Goal: Transaction & Acquisition: Purchase product/service

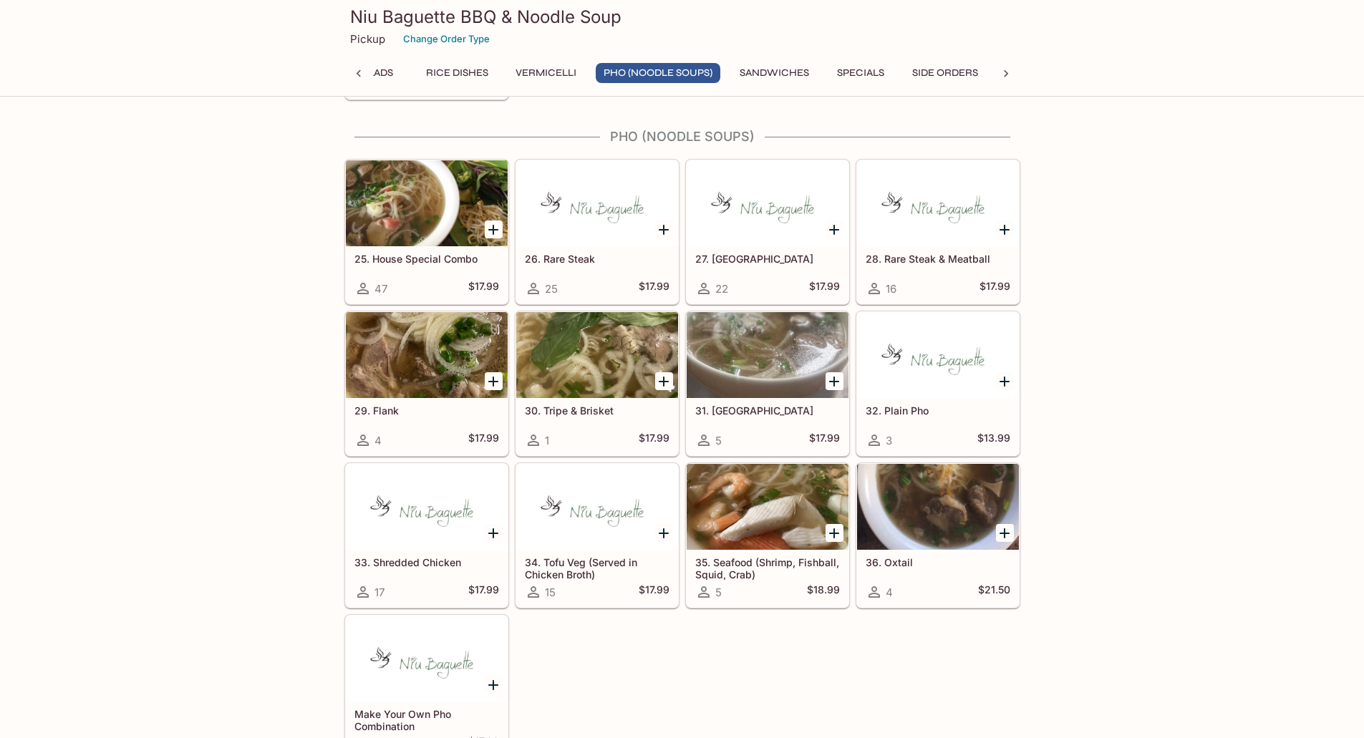
scroll to position [1443, 0]
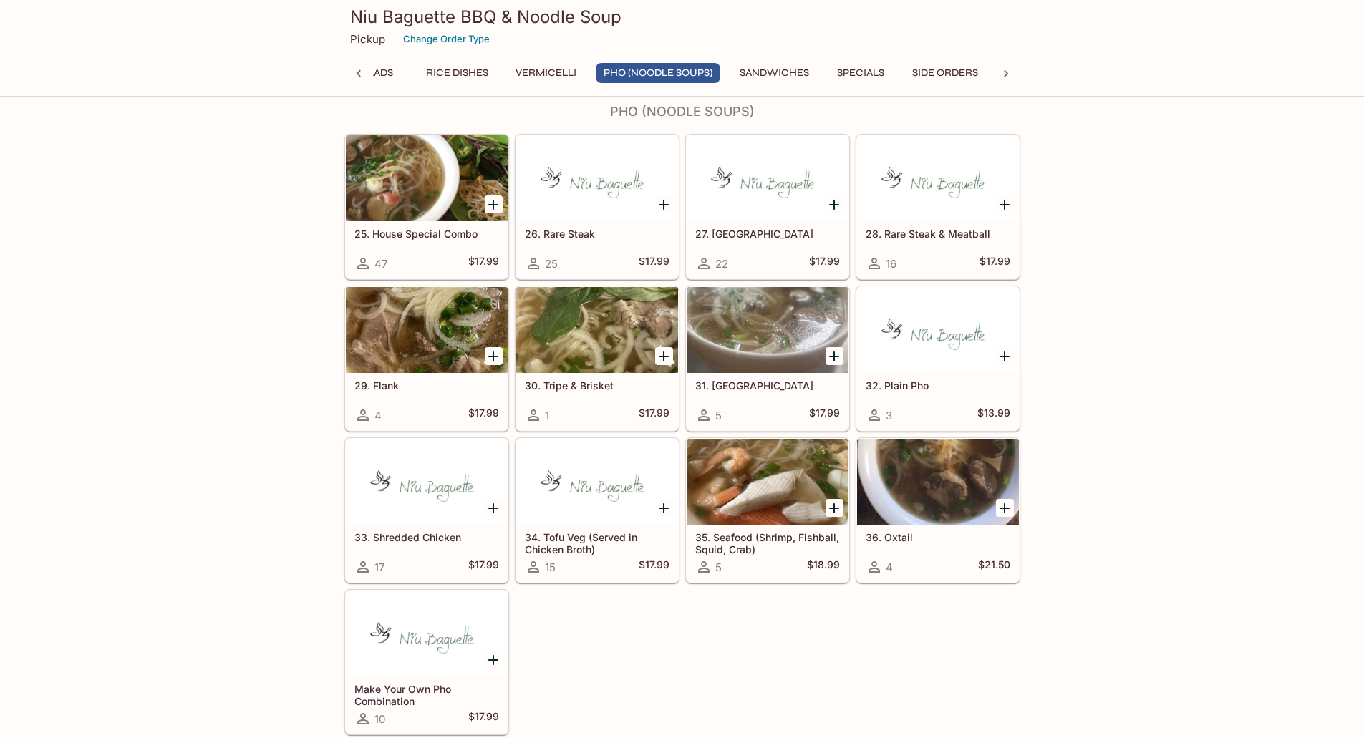
click at [1181, 457] on div "Appetizers 1. Spring Roll (3 PCS w/ Side Veg) 74 $10.99 1. VEG Spring Roll (3 P…" at bounding box center [682, 495] width 1364 height 3637
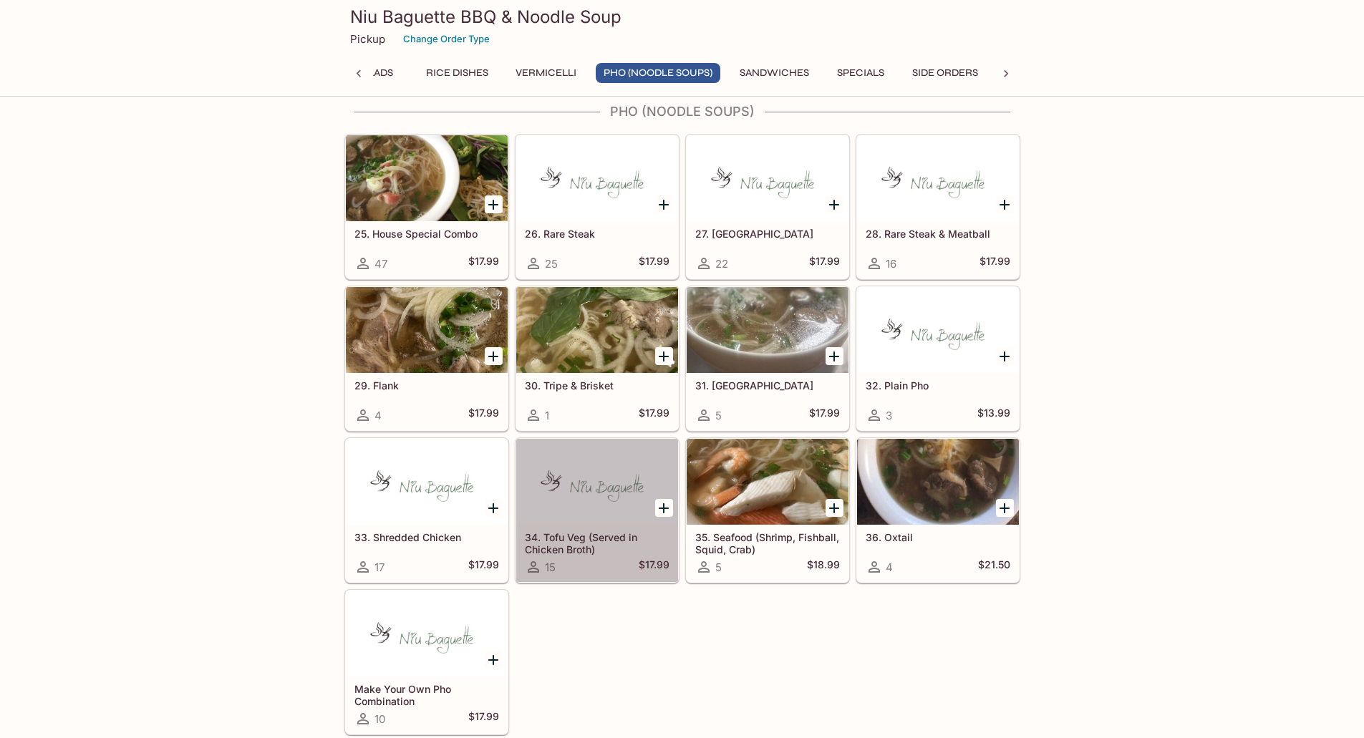
click at [581, 546] on h5 "34. Tofu Veg (Served in Chicken Broth)" at bounding box center [597, 543] width 145 height 24
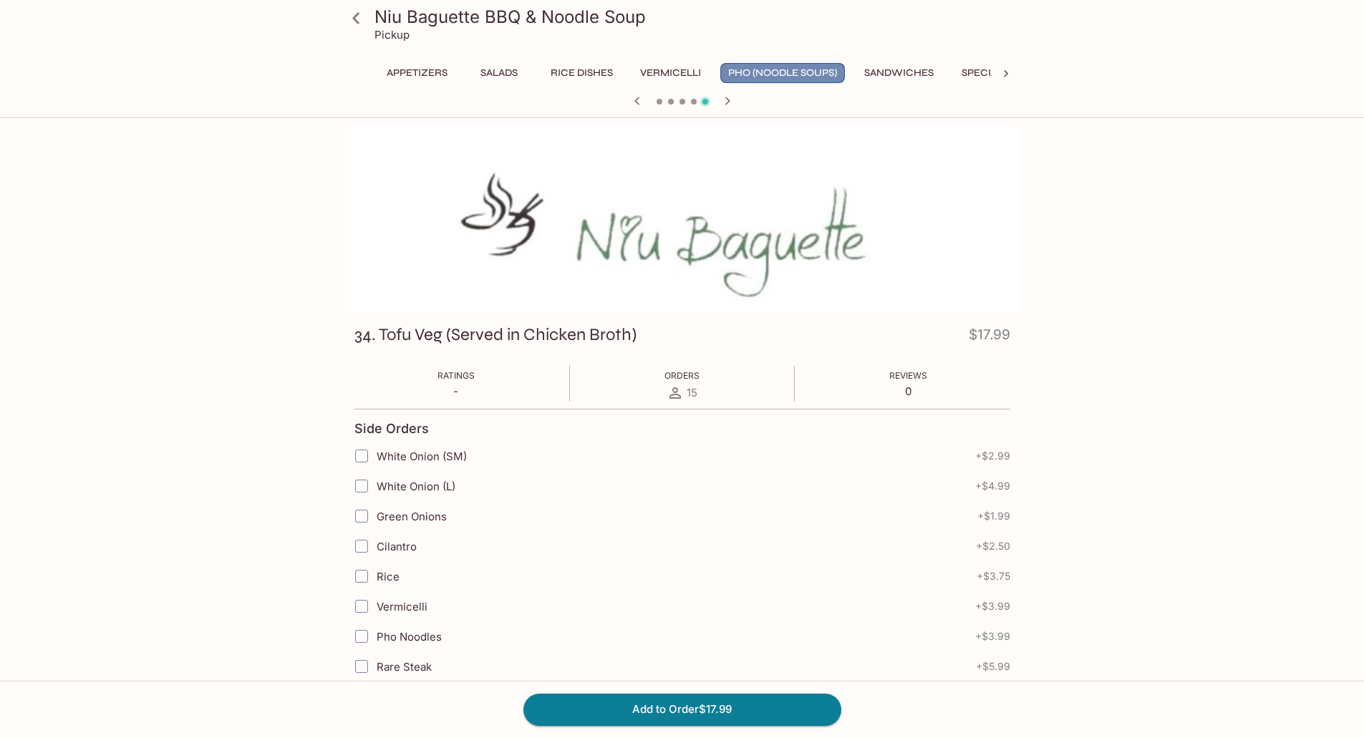
click at [754, 74] on button "Pho (Noodle Soups)" at bounding box center [783, 73] width 125 height 20
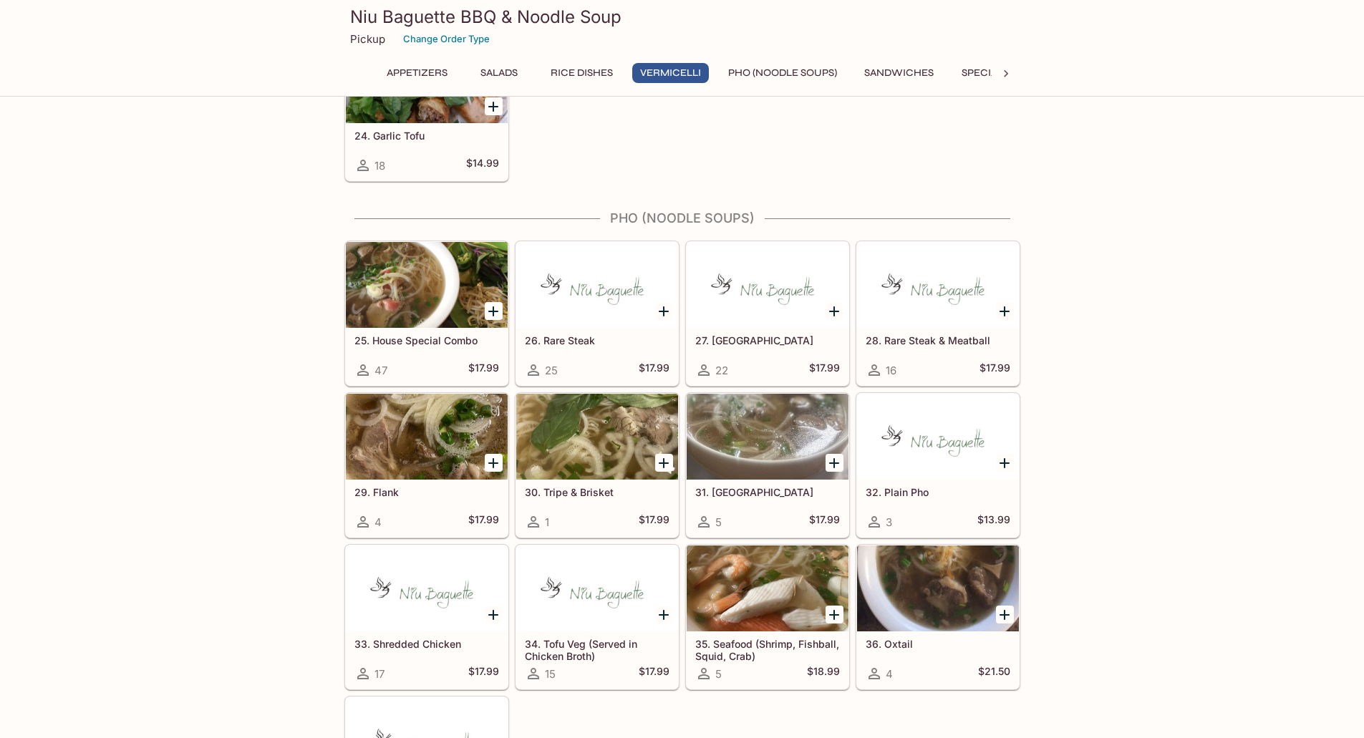
scroll to position [1361, 0]
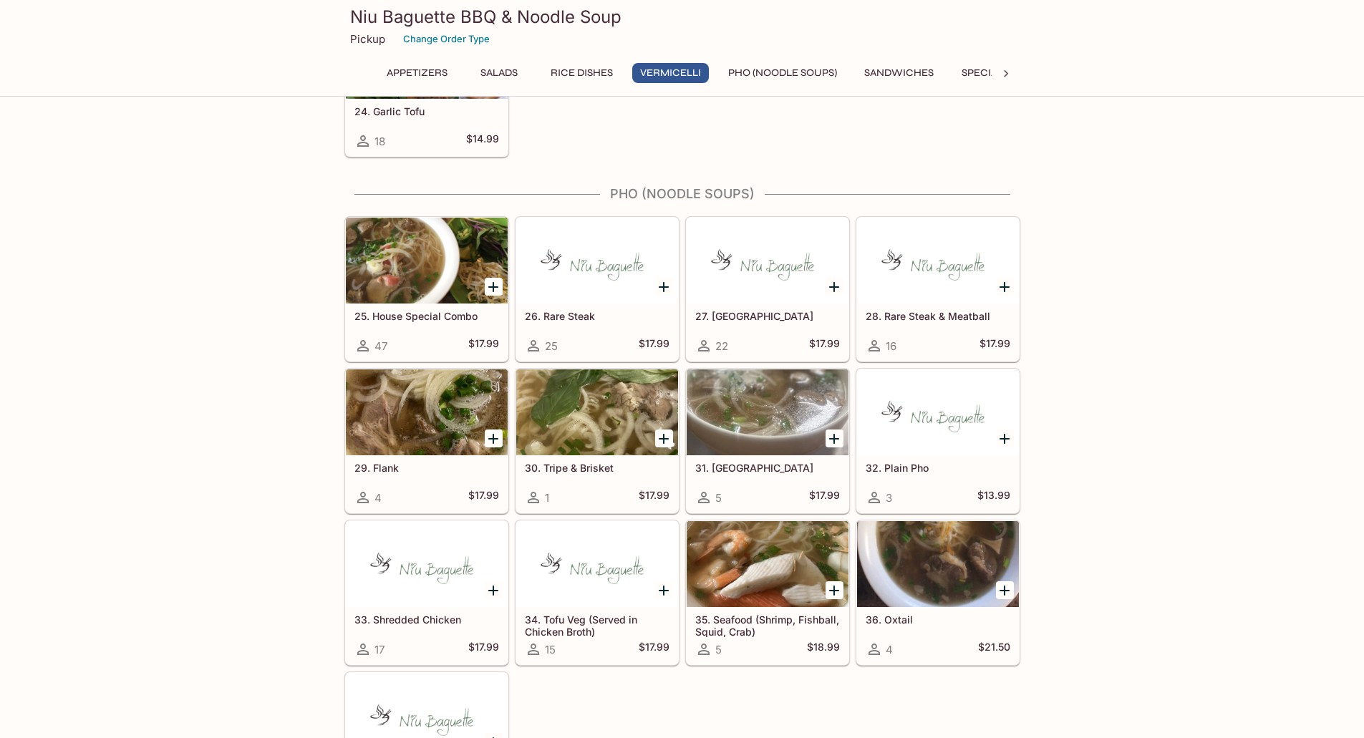
click at [430, 320] on h5 "25. House Special Combo" at bounding box center [427, 316] width 145 height 12
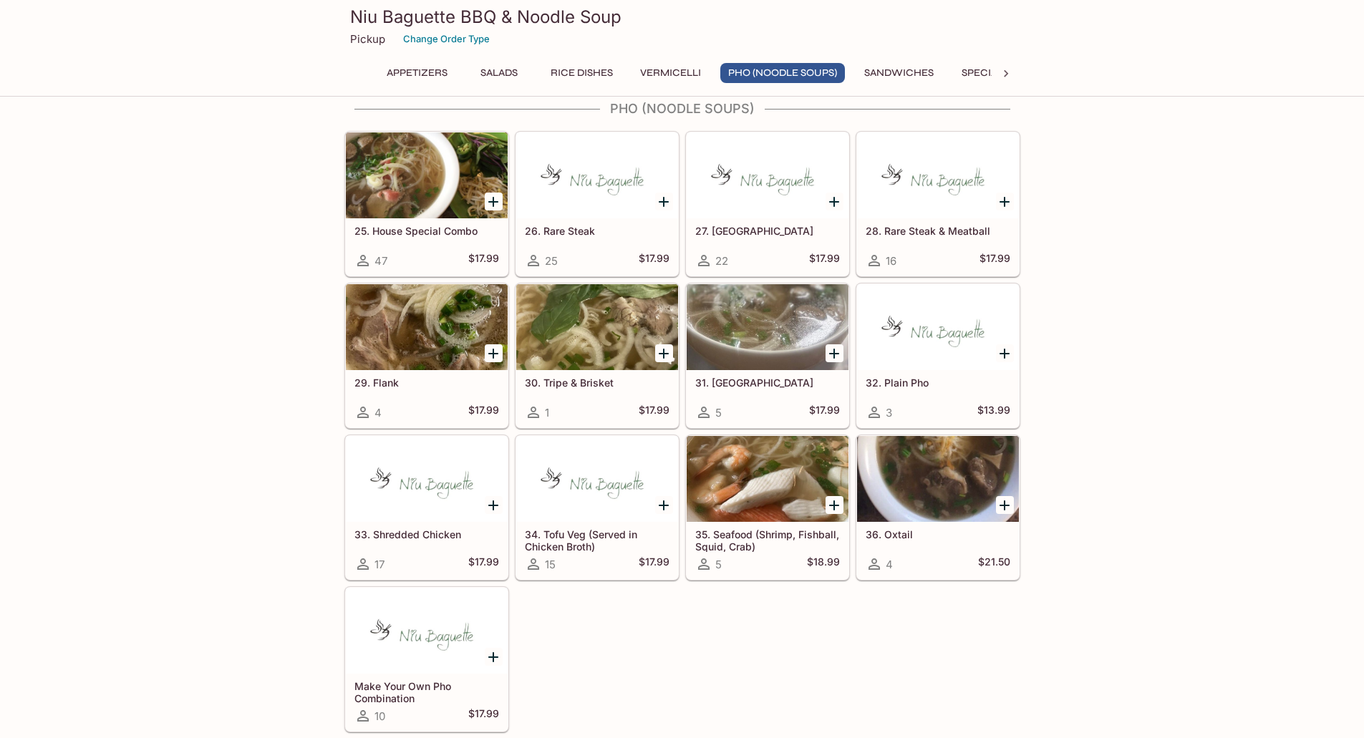
scroll to position [1518, 0]
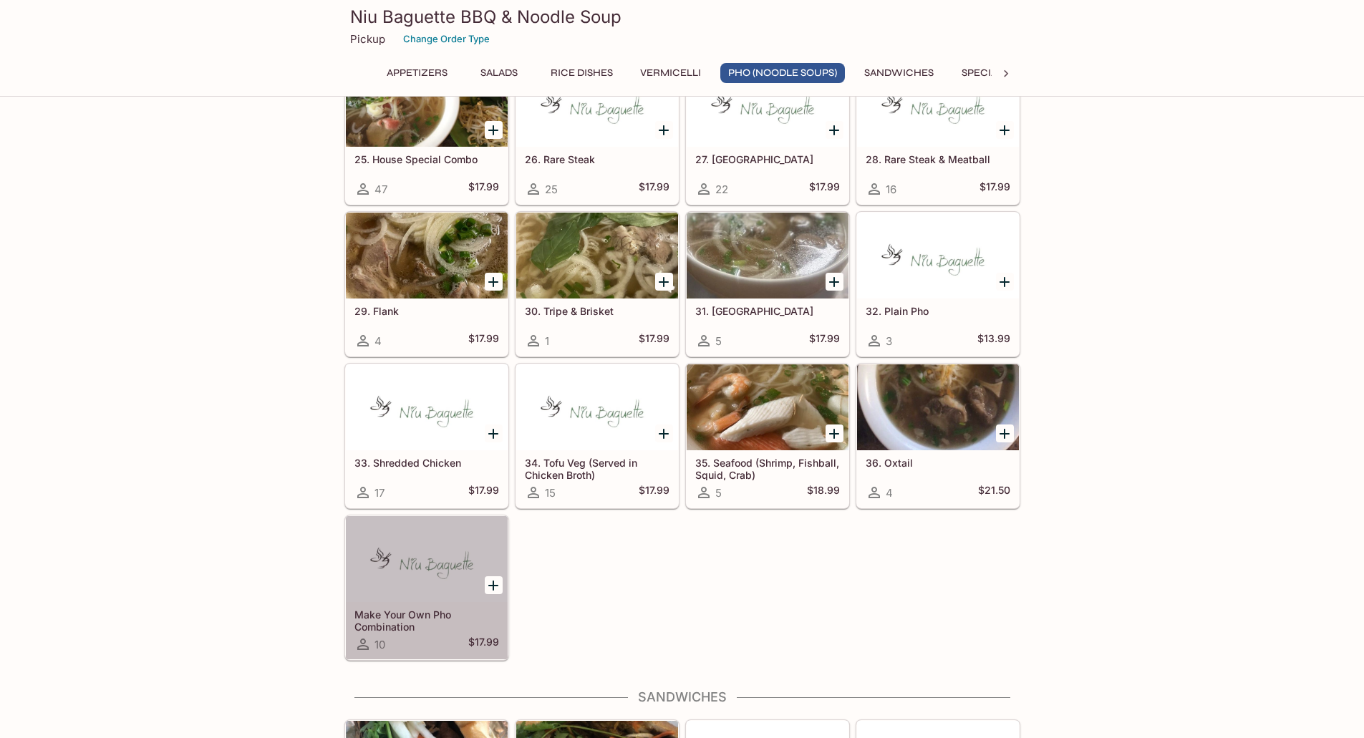
click at [400, 625] on h5 "Make Your Own Pho Combination" at bounding box center [427, 621] width 145 height 24
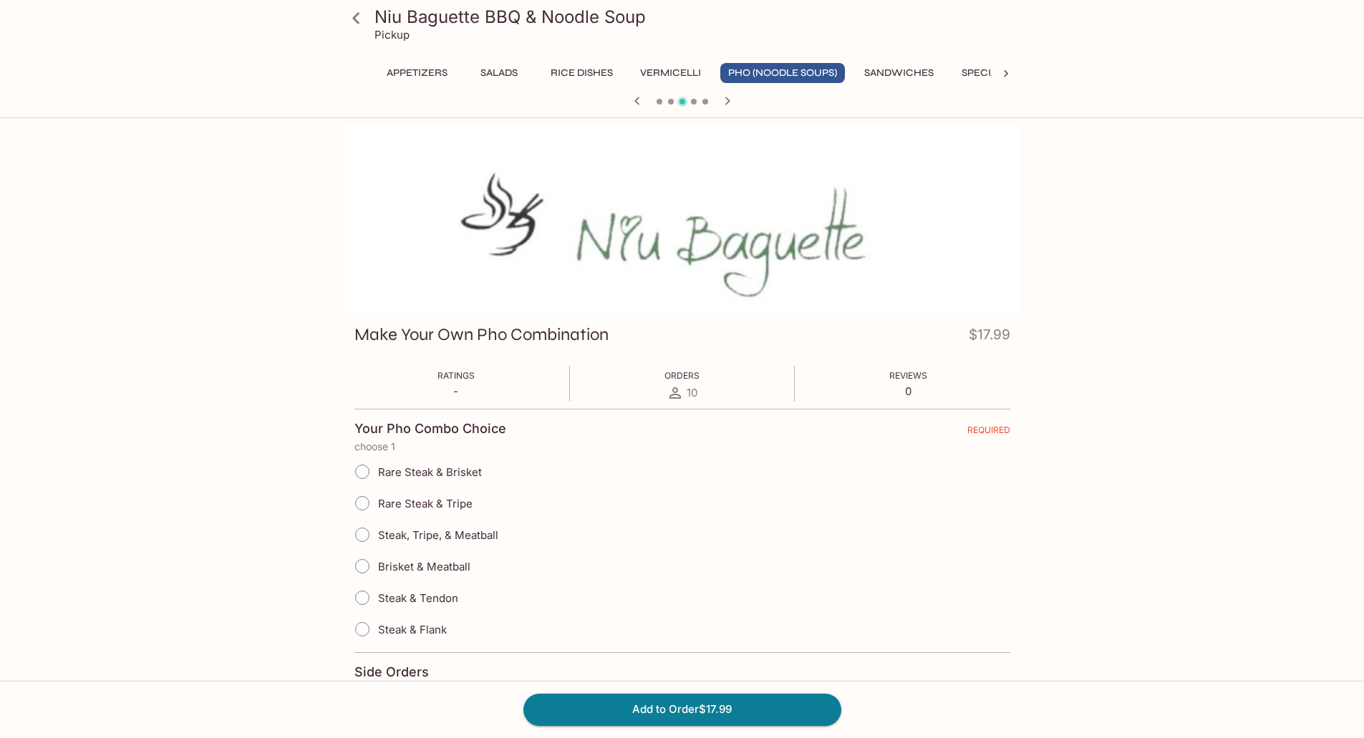
scroll to position [300, 0]
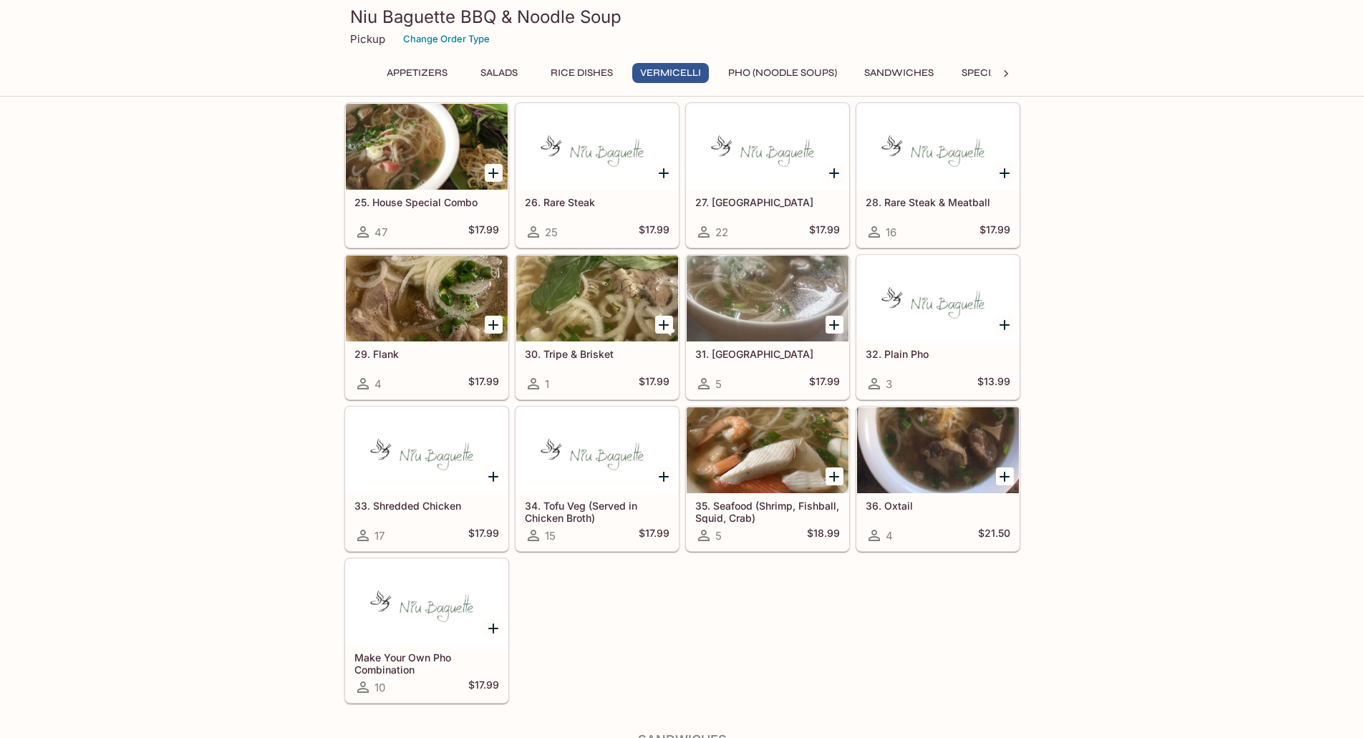
scroll to position [1576, 0]
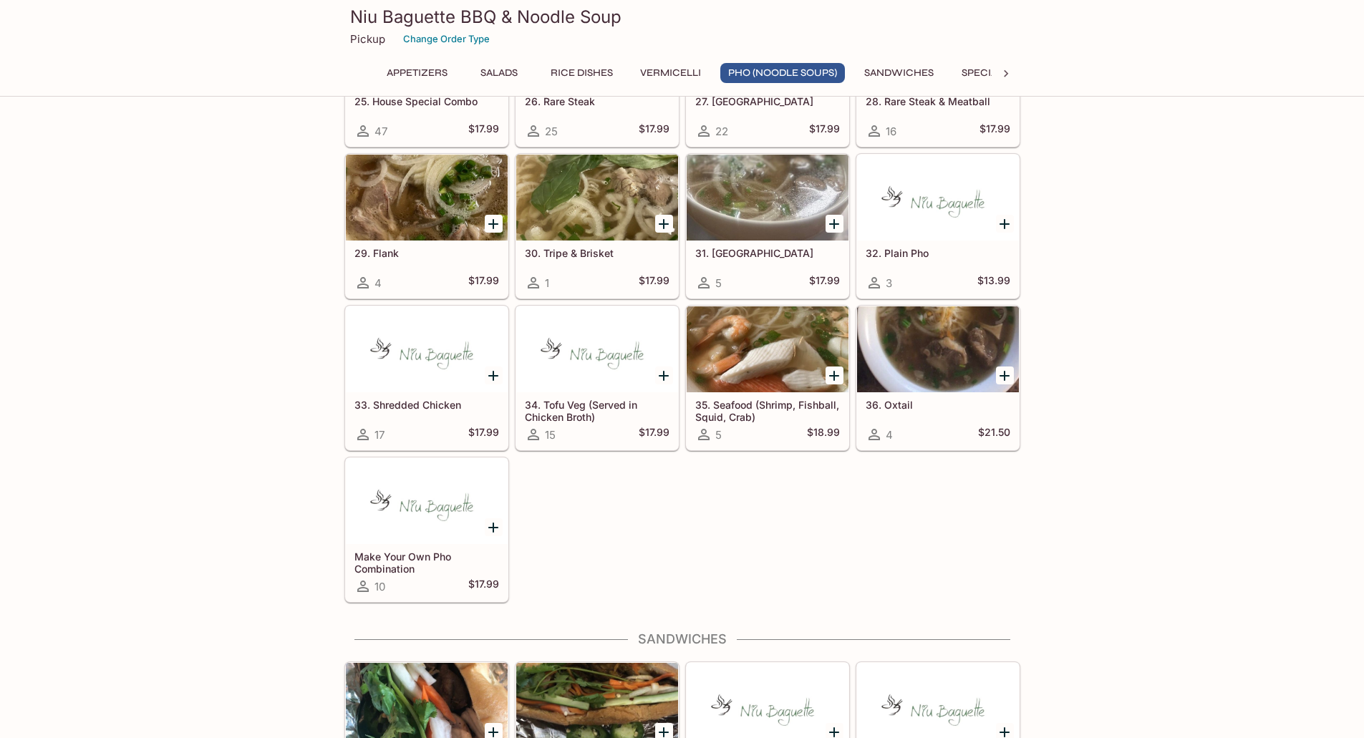
click at [592, 418] on h5 "34. Tofu Veg (Served in Chicken Broth)" at bounding box center [597, 411] width 145 height 24
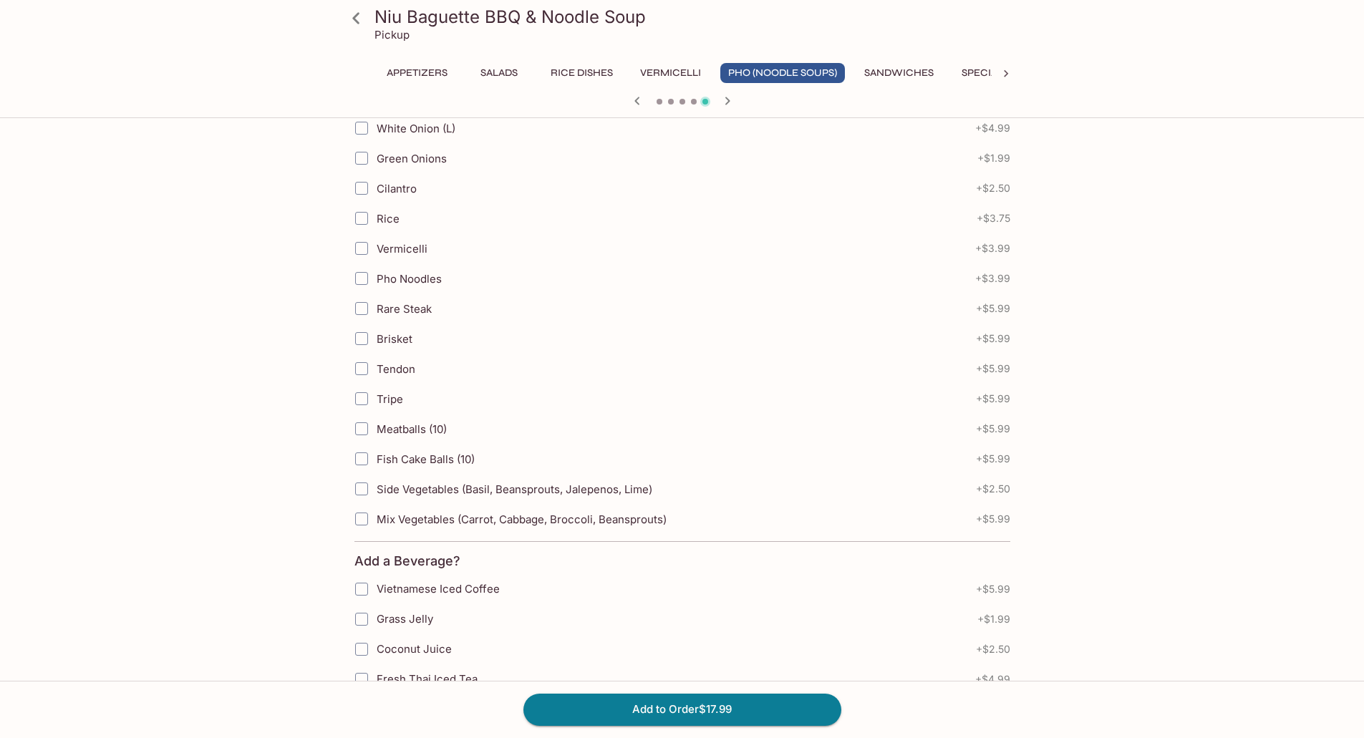
scroll to position [430, 0]
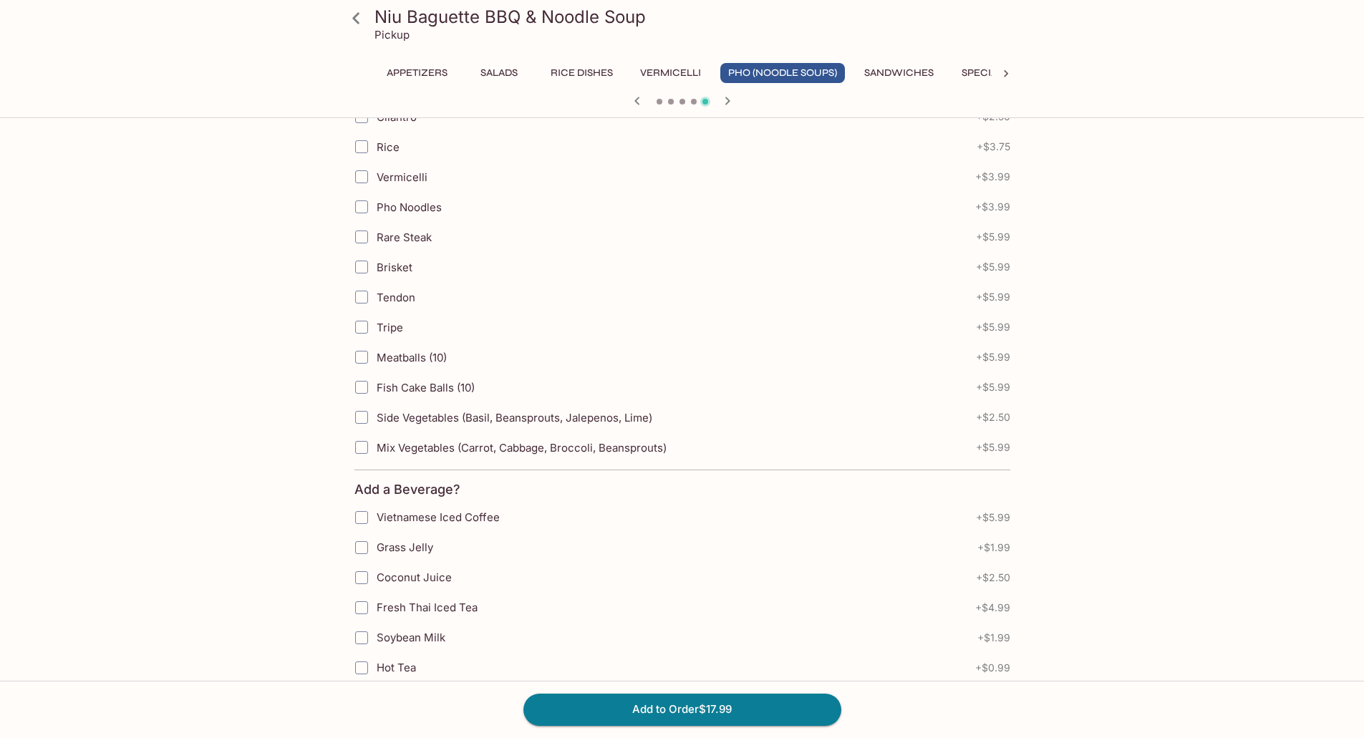
click at [360, 451] on input "Mix Vegetables (Carrot, Cabbage, Broccoli, Beansprouts)" at bounding box center [361, 447] width 29 height 29
checkbox input "true"
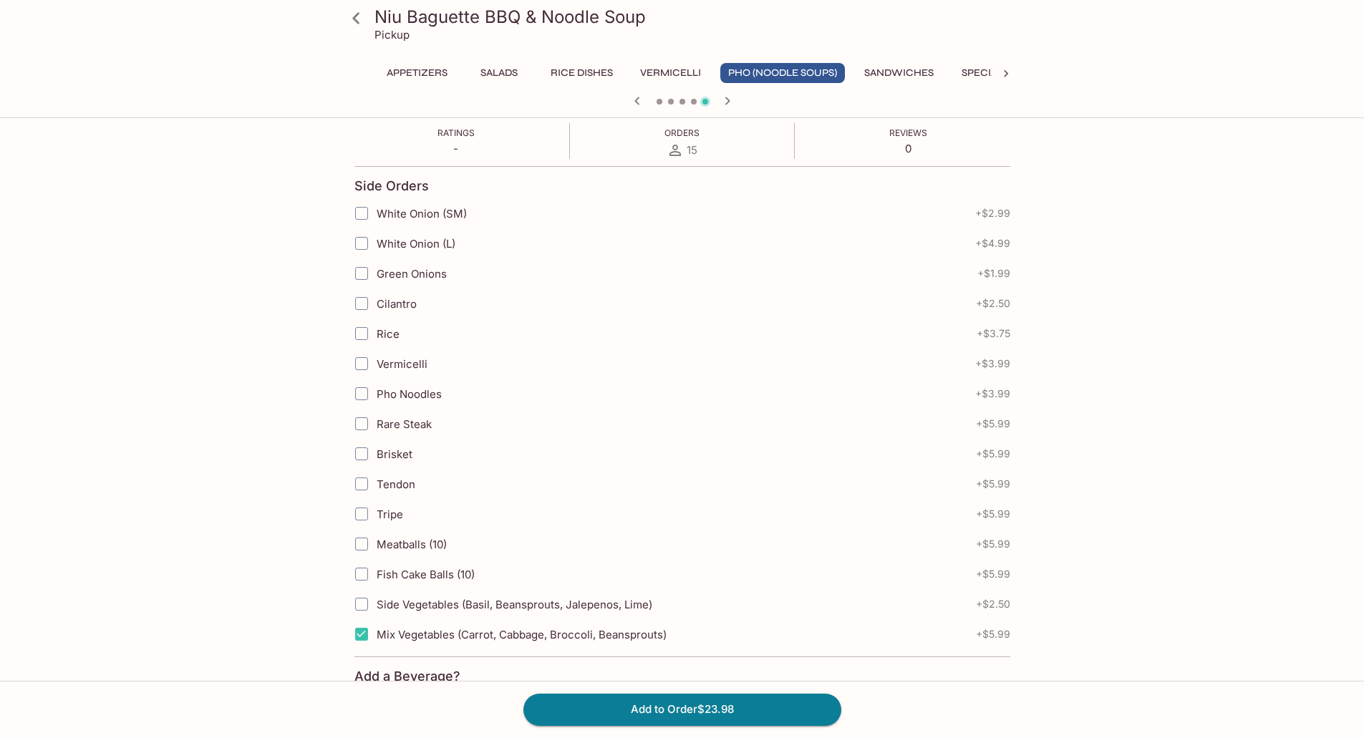
scroll to position [286, 0]
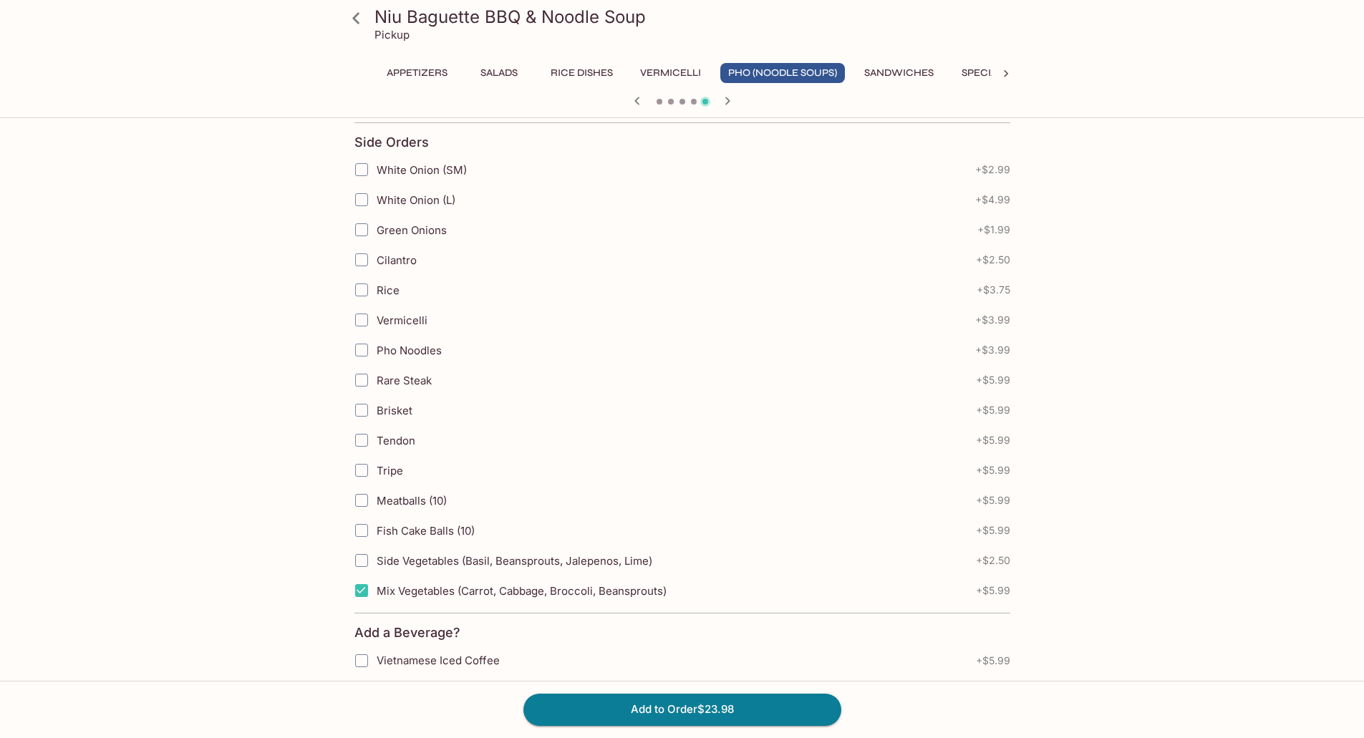
click at [362, 349] on input "Pho Noodles" at bounding box center [361, 350] width 29 height 29
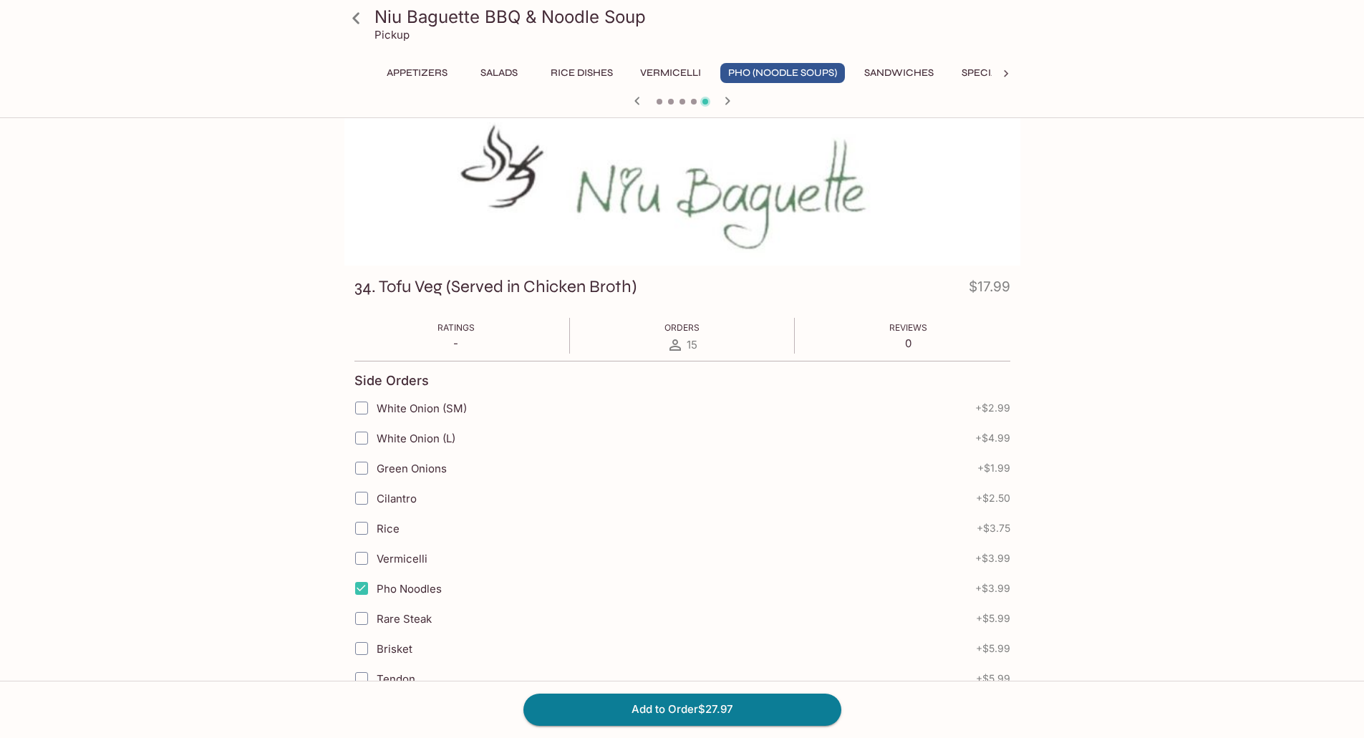
scroll to position [143, 0]
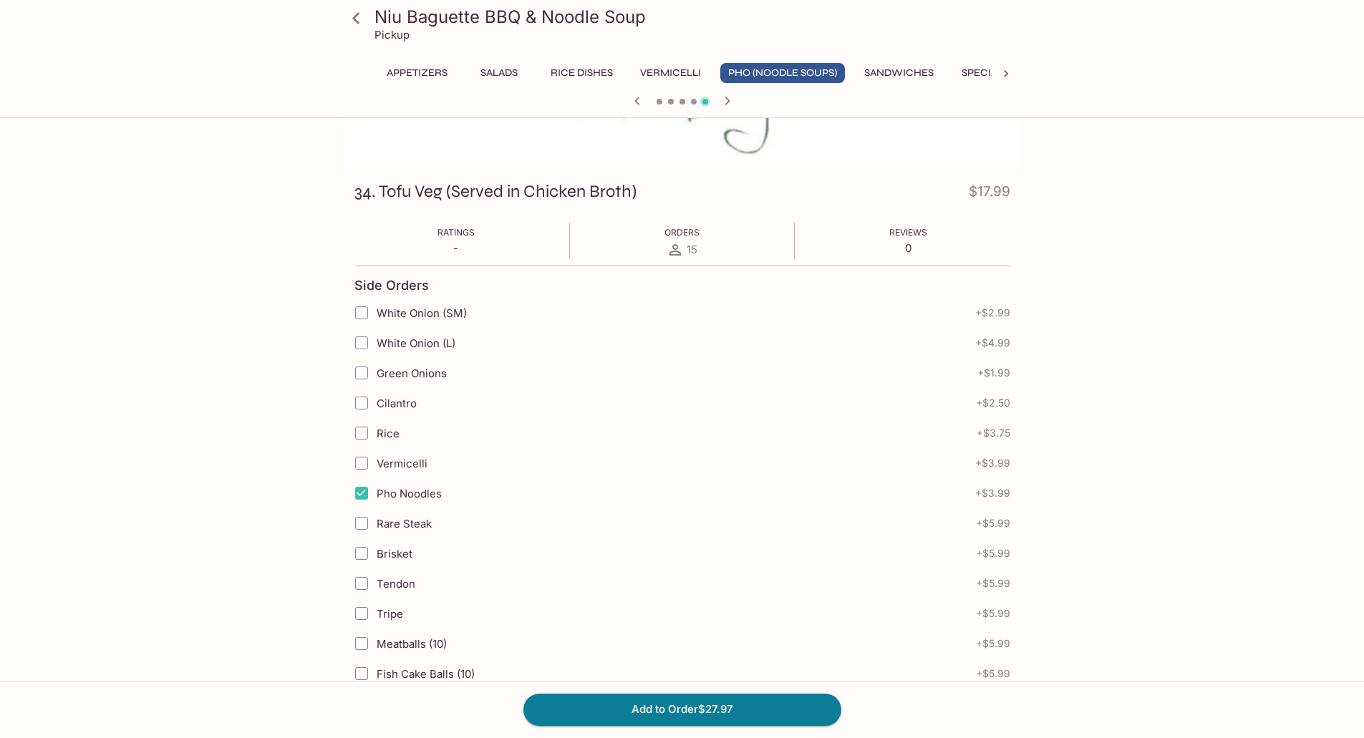
click at [354, 493] on input "Pho Noodles" at bounding box center [361, 493] width 29 height 29
checkbox input "false"
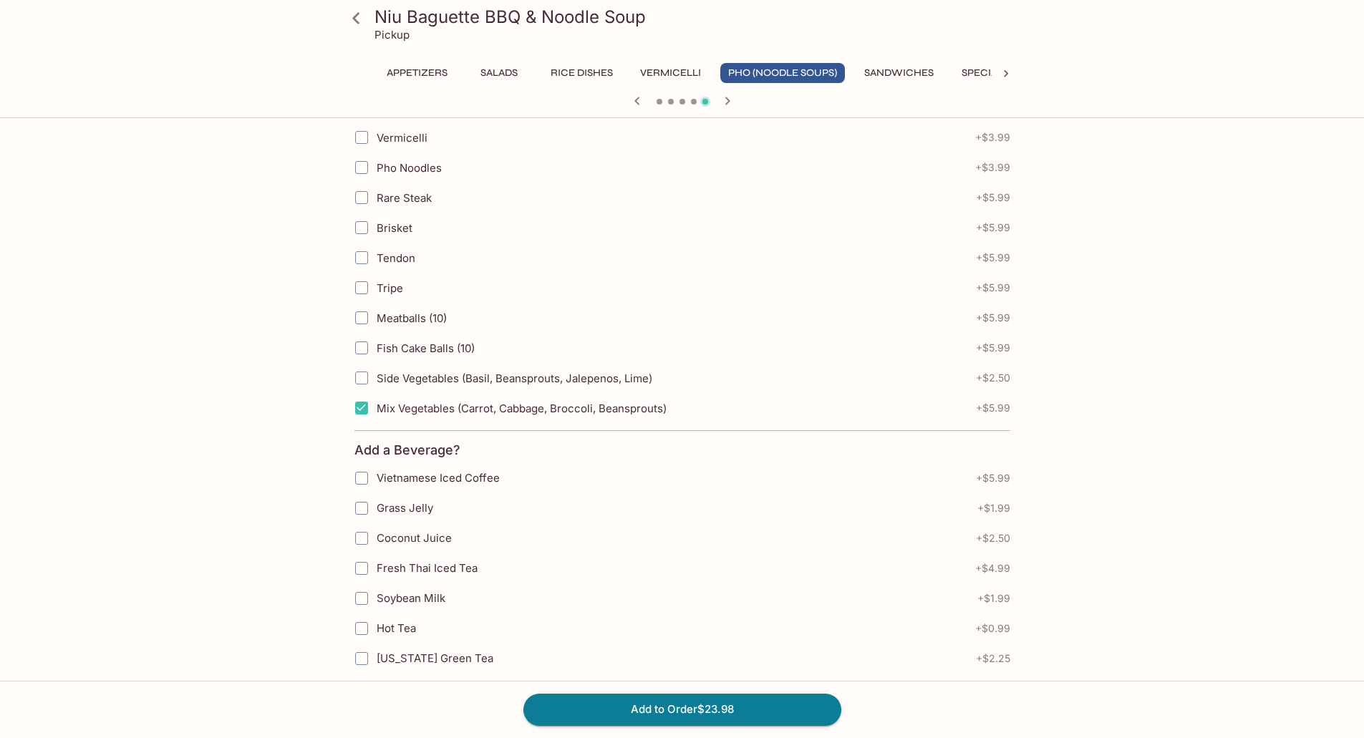
scroll to position [501, 0]
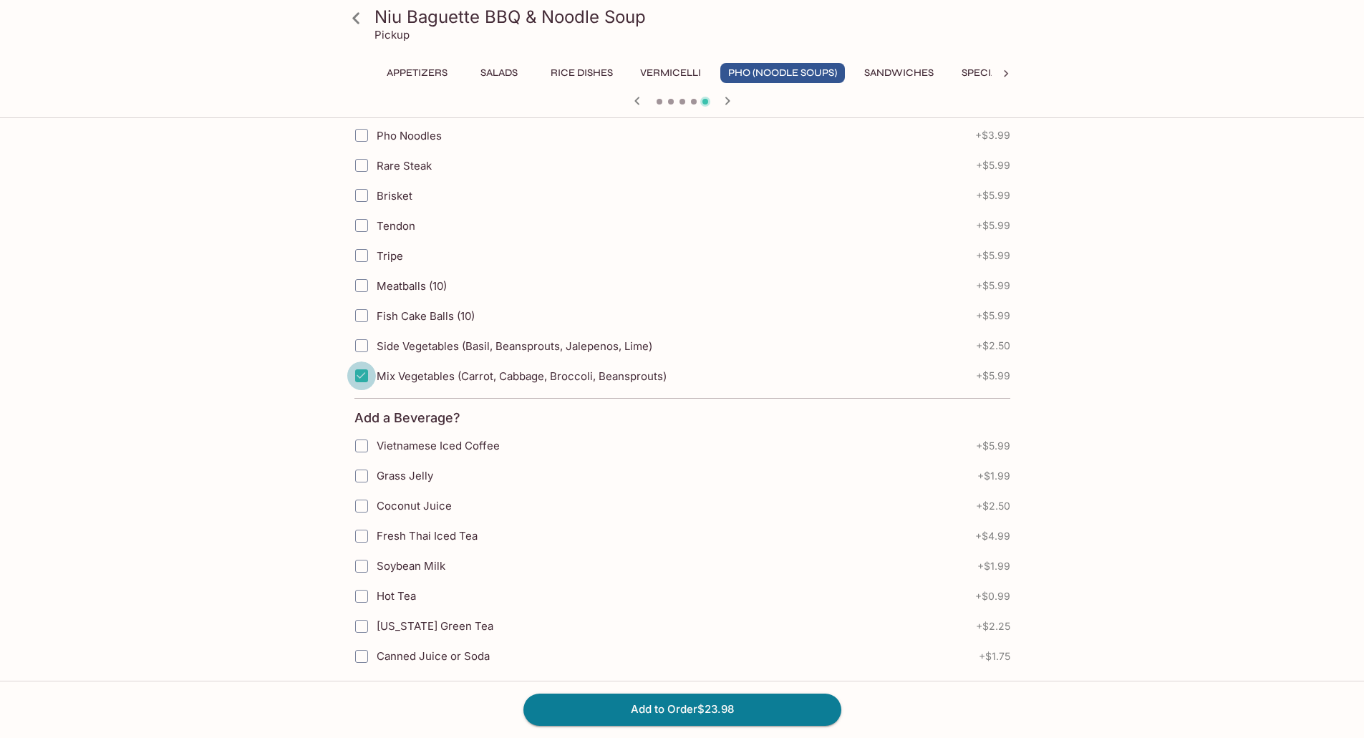
click at [364, 373] on input "Mix Vegetables (Carrot, Cabbage, Broccoli, Beansprouts)" at bounding box center [361, 376] width 29 height 29
checkbox input "false"
click at [366, 342] on input "Side Vegetables (Basil, Beansprouts, Jalepenos, Lime)" at bounding box center [361, 346] width 29 height 29
click at [362, 345] on input "Side Vegetables (Basil, Beansprouts, Jalepenos, Lime)" at bounding box center [361, 346] width 29 height 29
click at [363, 345] on input "Side Vegetables (Basil, Beansprouts, Jalepenos, Lime)" at bounding box center [361, 346] width 29 height 29
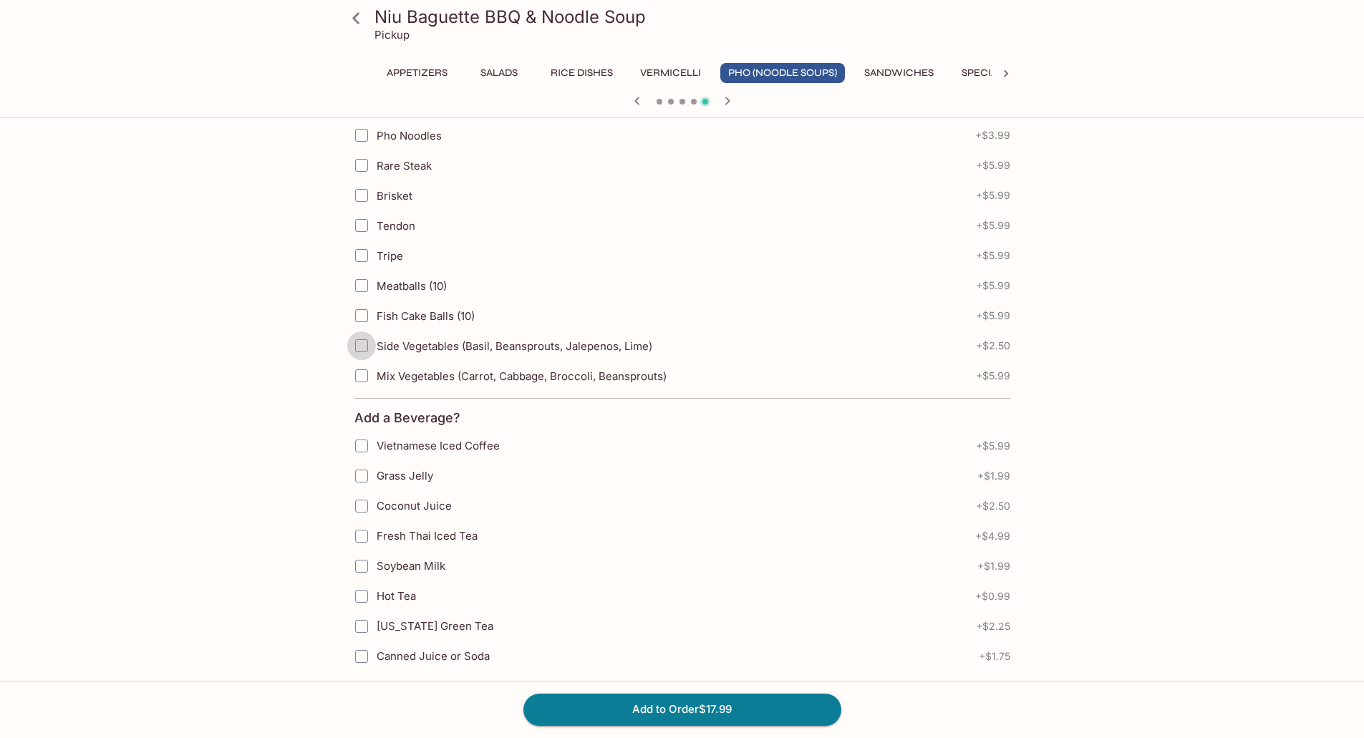
click at [363, 345] on input "Side Vegetables (Basil, Beansprouts, Jalepenos, Lime)" at bounding box center [361, 346] width 29 height 29
checkbox input "true"
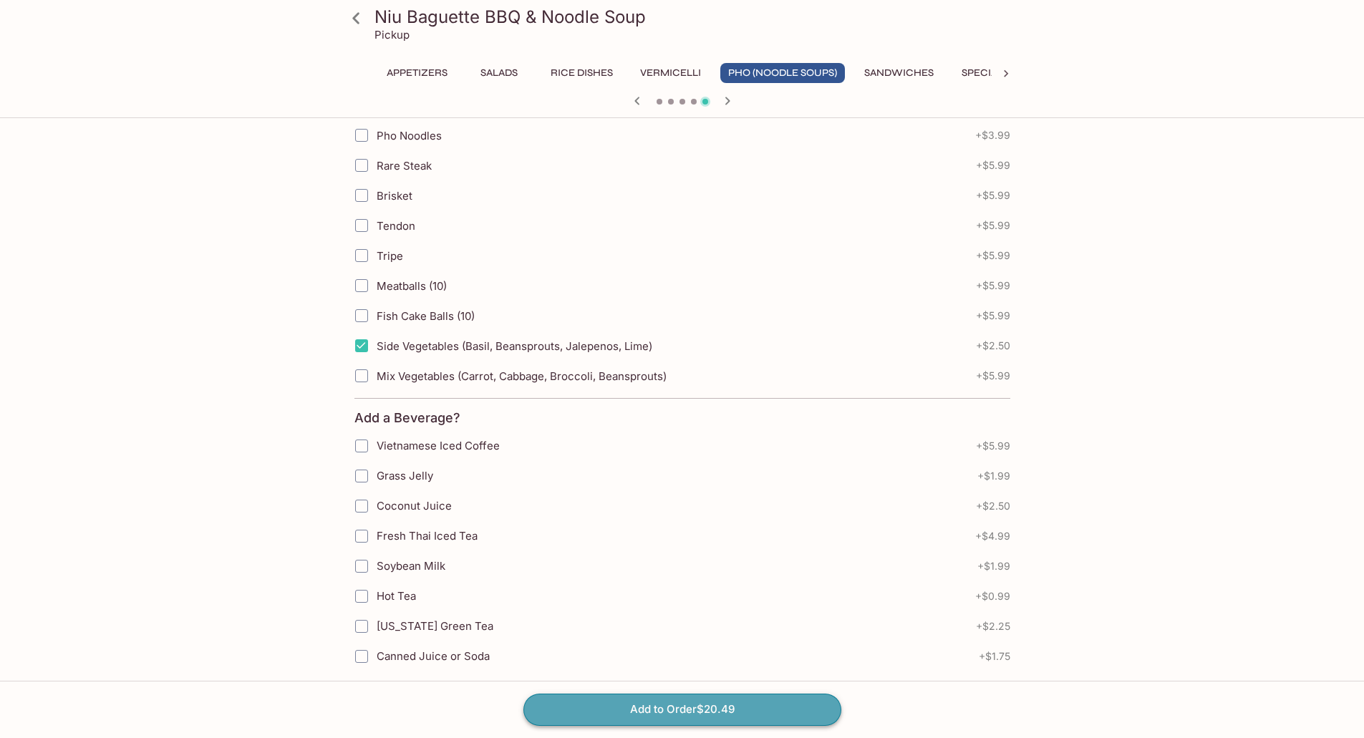
click at [681, 708] on button "Add to Order $20.49" at bounding box center [683, 710] width 318 height 32
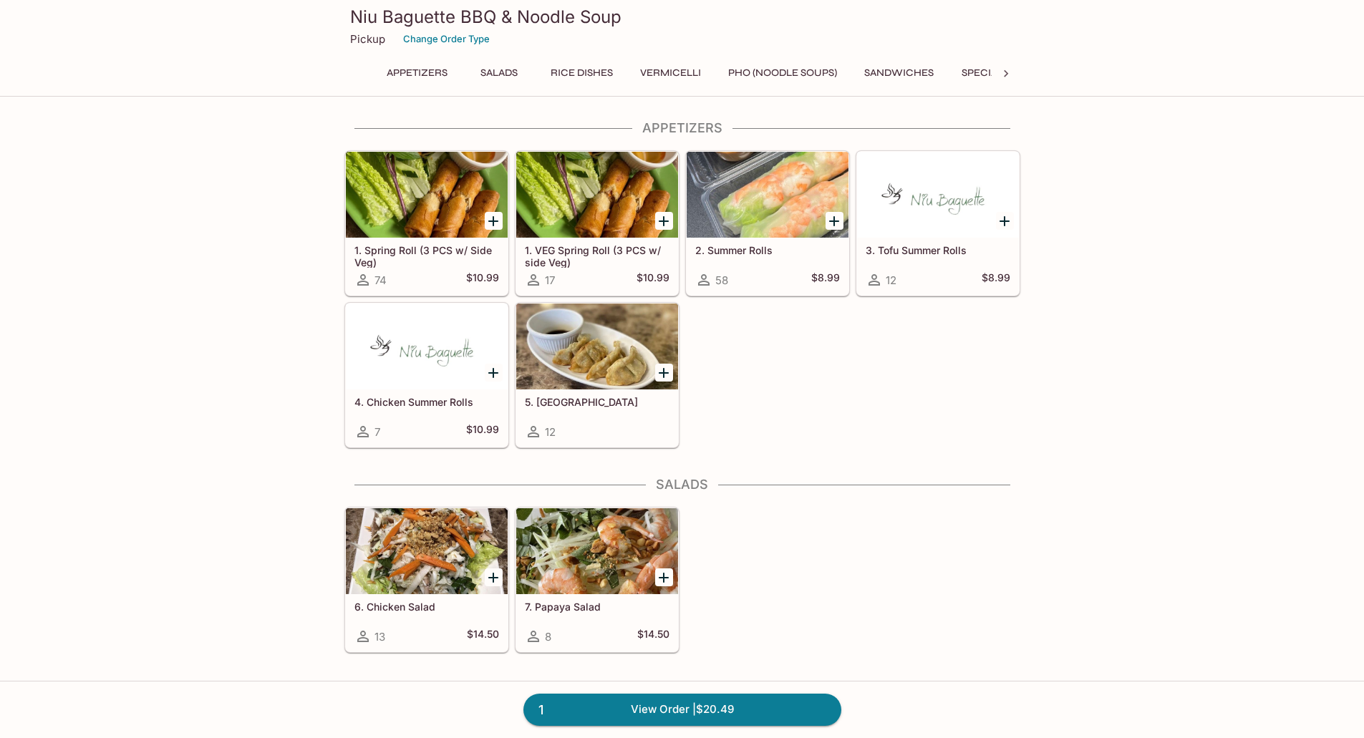
drag, startPoint x: 654, startPoint y: 700, endPoint x: 678, endPoint y: 677, distance: 33.4
click at [654, 700] on link "1 View Order | $20.49" at bounding box center [683, 710] width 318 height 32
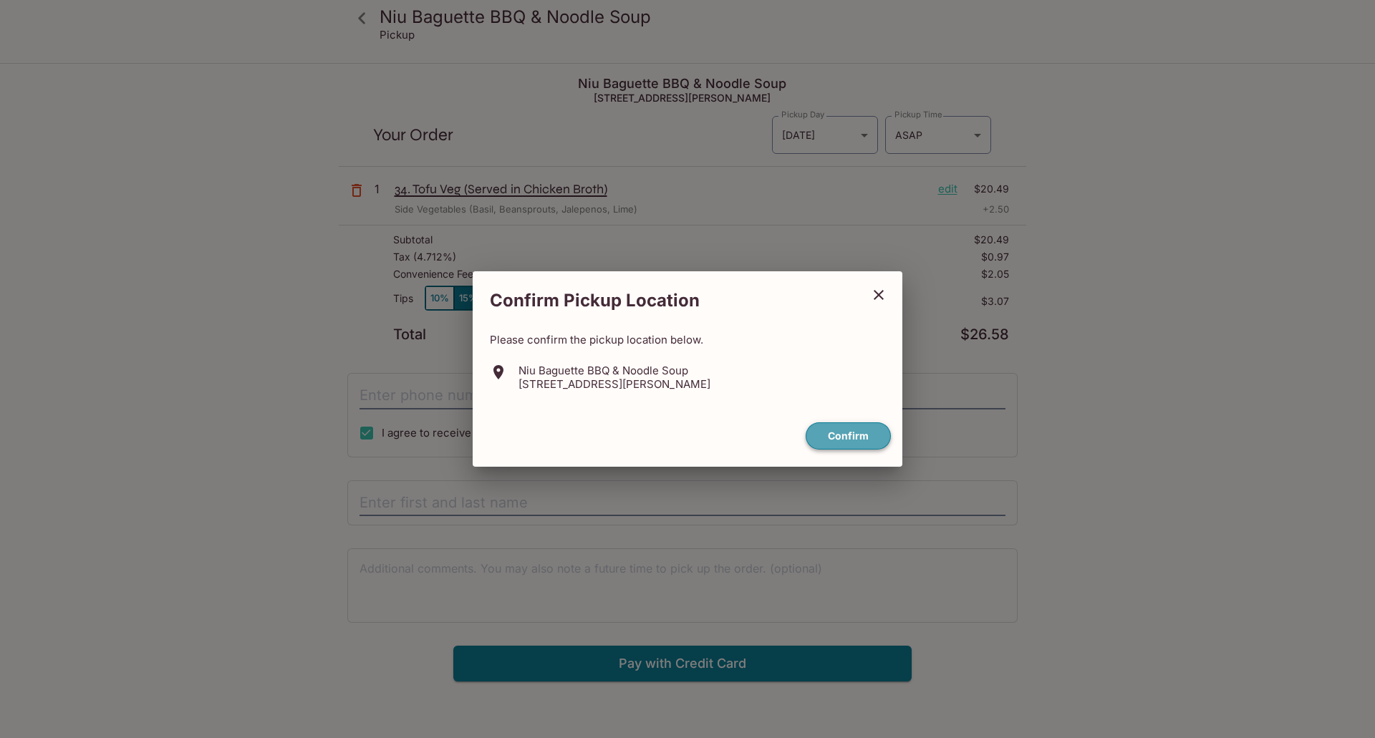
click at [839, 438] on button "Confirm" at bounding box center [848, 437] width 85 height 28
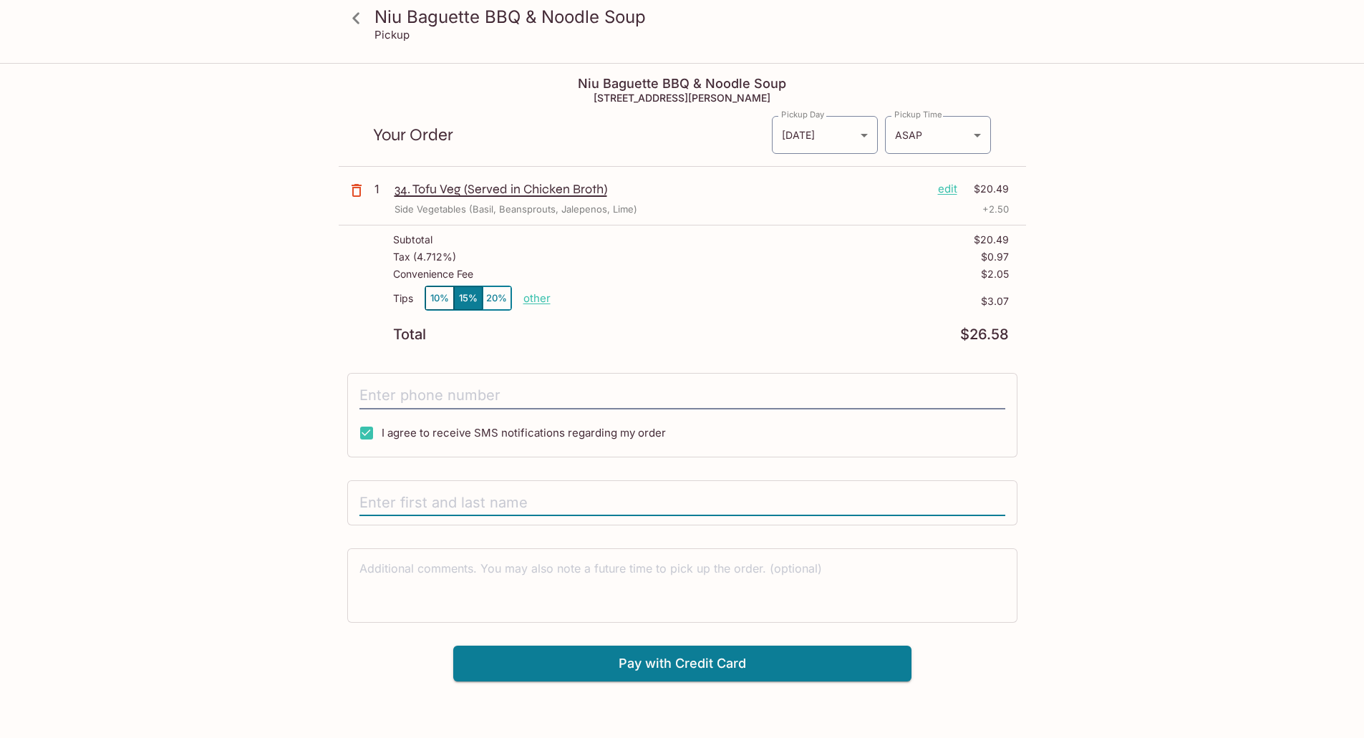
click at [400, 499] on input "text" at bounding box center [683, 503] width 646 height 27
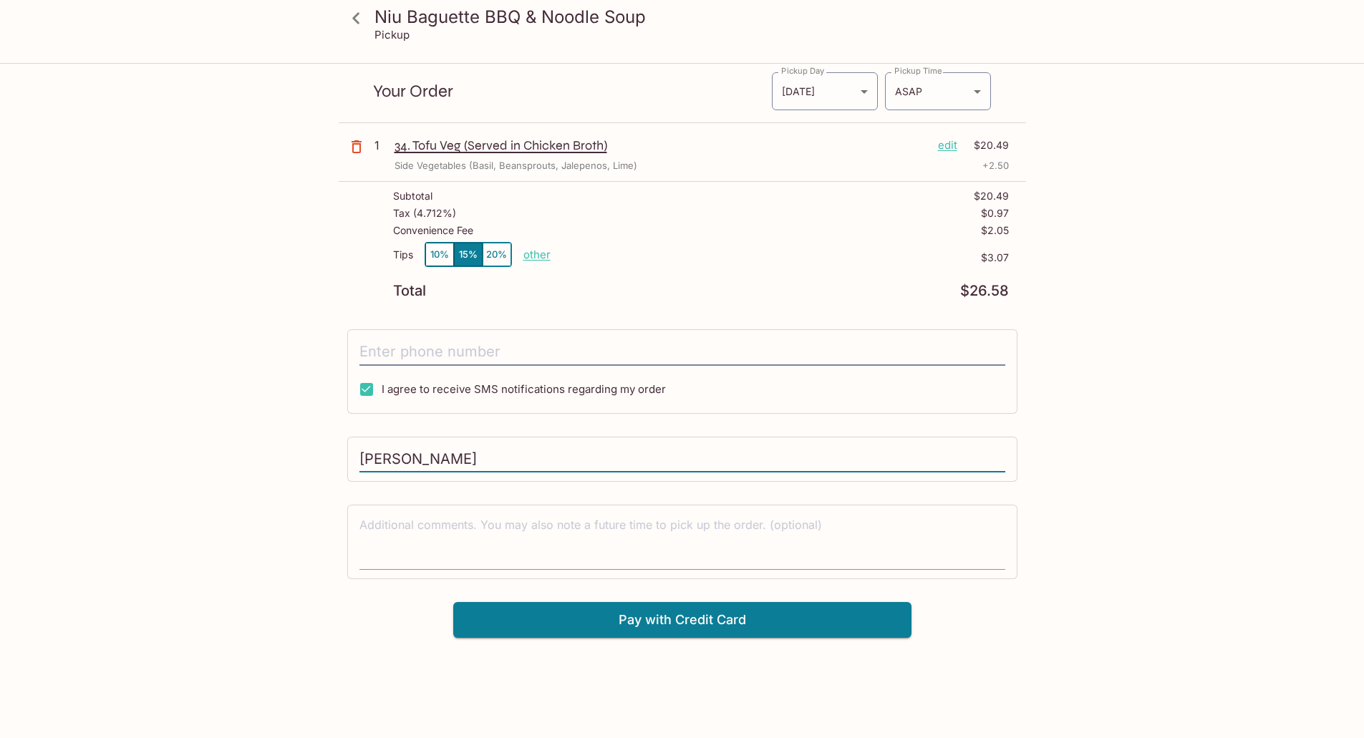
scroll to position [64, 0]
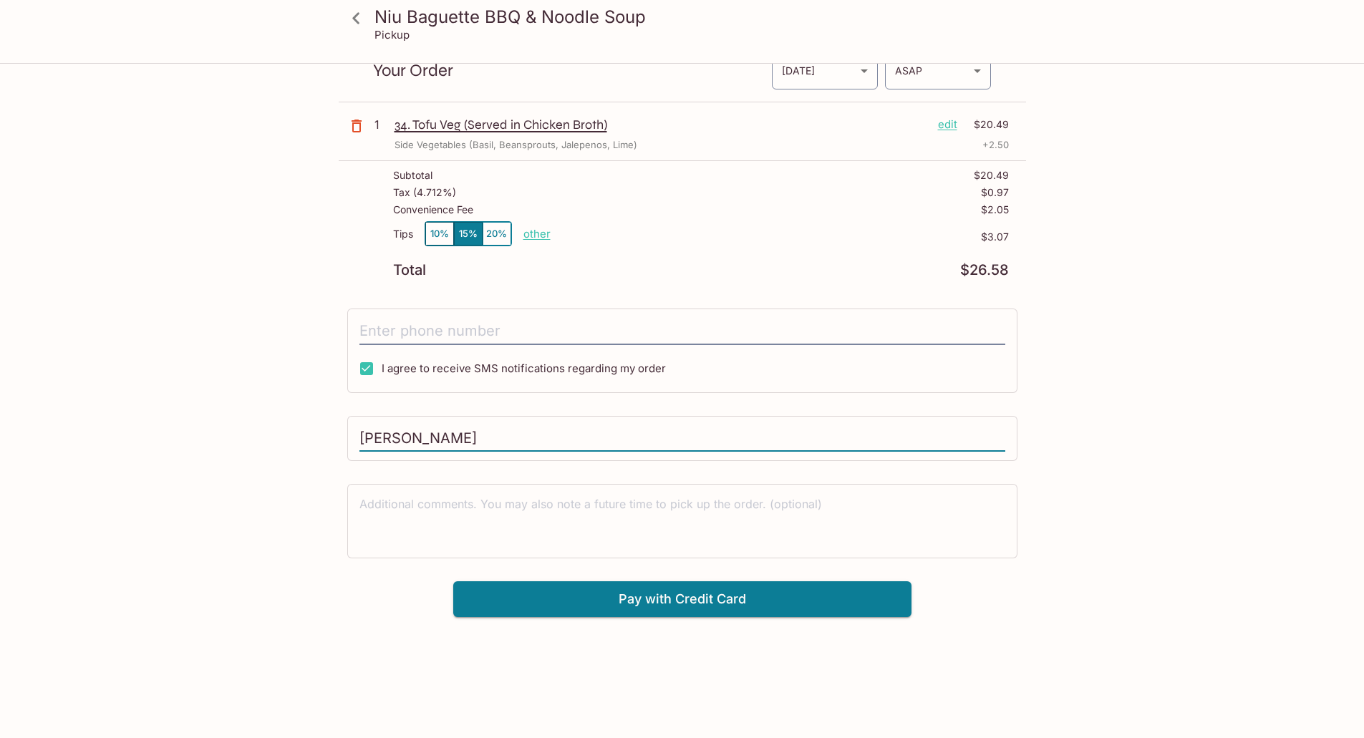
type input "[PERSON_NAME]"
click at [439, 231] on button "10%" at bounding box center [439, 234] width 29 height 24
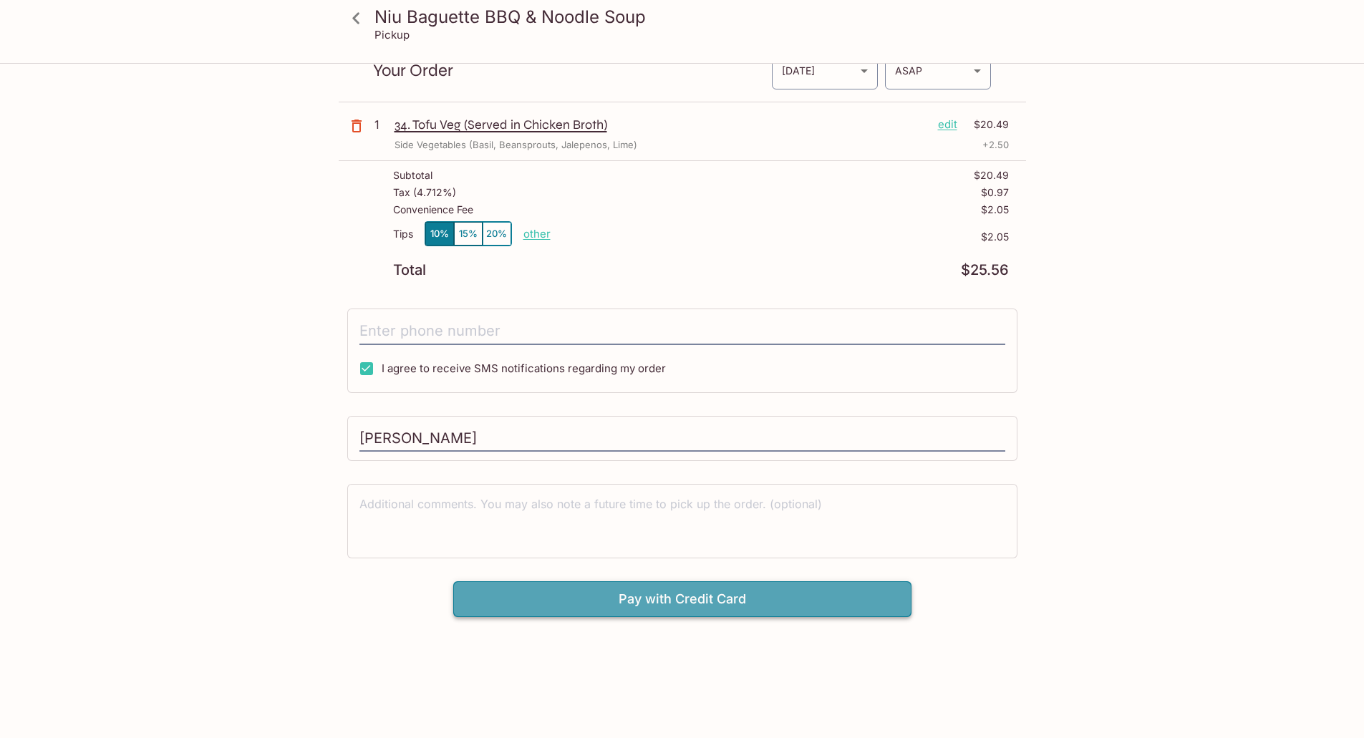
click at [680, 594] on button "Pay with Credit Card" at bounding box center [682, 600] width 458 height 36
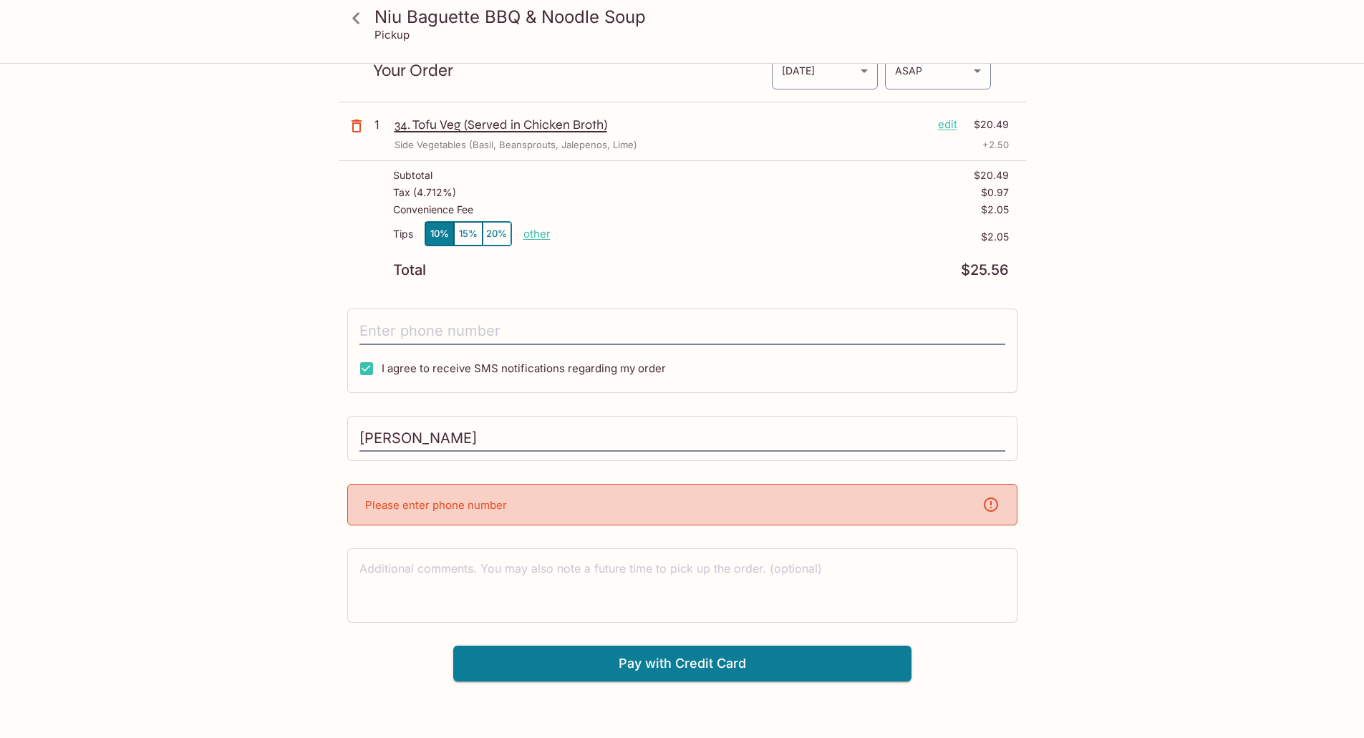
click at [554, 523] on div "Please enter phone number" at bounding box center [682, 505] width 670 height 42
click at [529, 508] on div "Please enter phone number" at bounding box center [682, 505] width 670 height 42
click at [473, 438] on input "[PERSON_NAME]" at bounding box center [683, 438] width 646 height 27
click at [430, 579] on textarea at bounding box center [683, 585] width 646 height 49
click at [428, 327] on input "tel" at bounding box center [683, 331] width 646 height 27
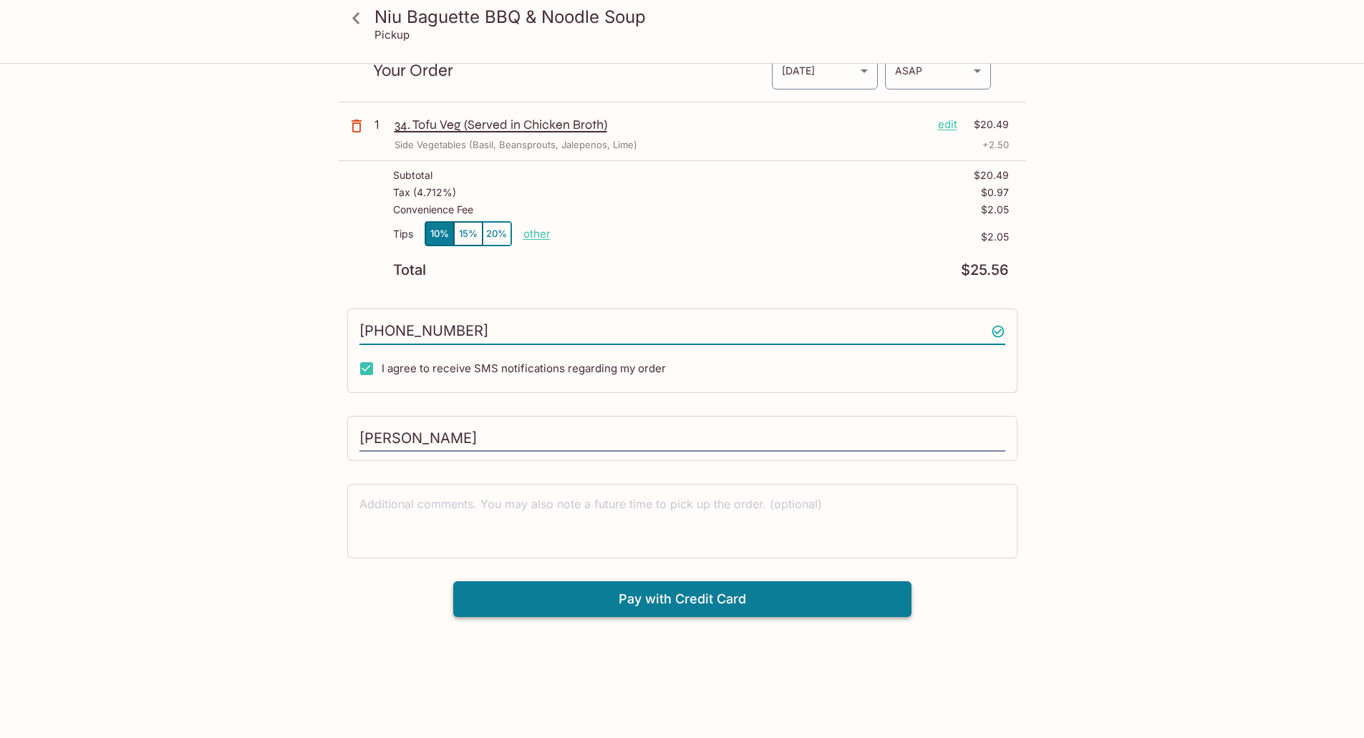
type input "[PHONE_NUMBER]"
click at [673, 595] on button "Pay with Credit Card" at bounding box center [682, 600] width 458 height 36
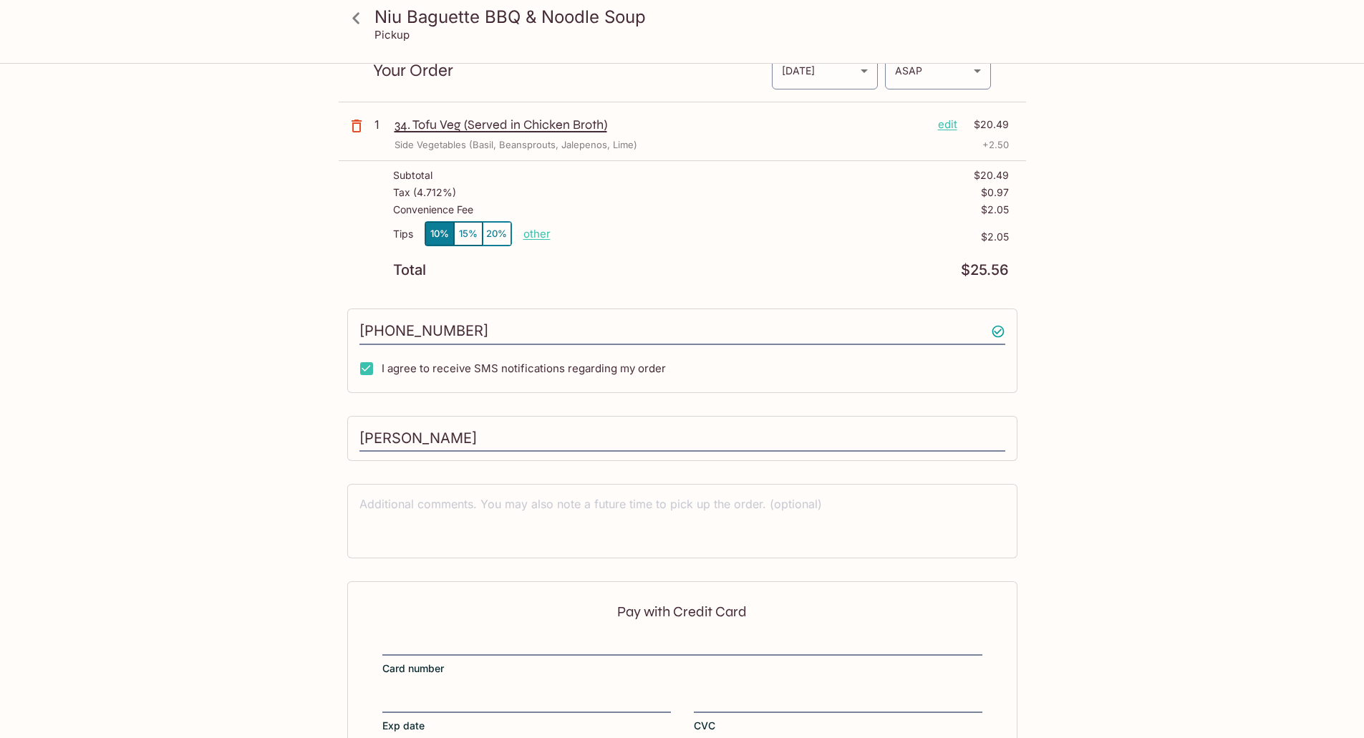
scroll to position [158, 0]
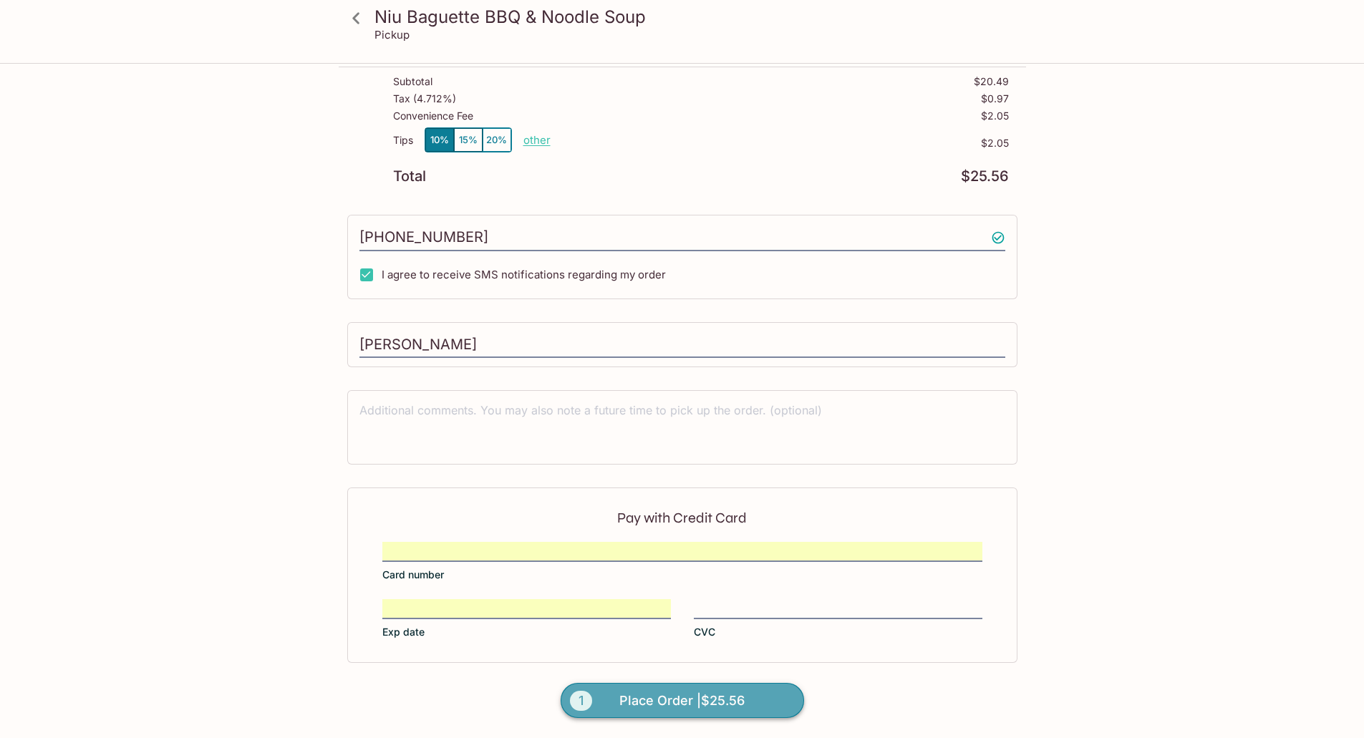
click at [655, 692] on span "Place Order | $25.56" at bounding box center [682, 701] width 125 height 23
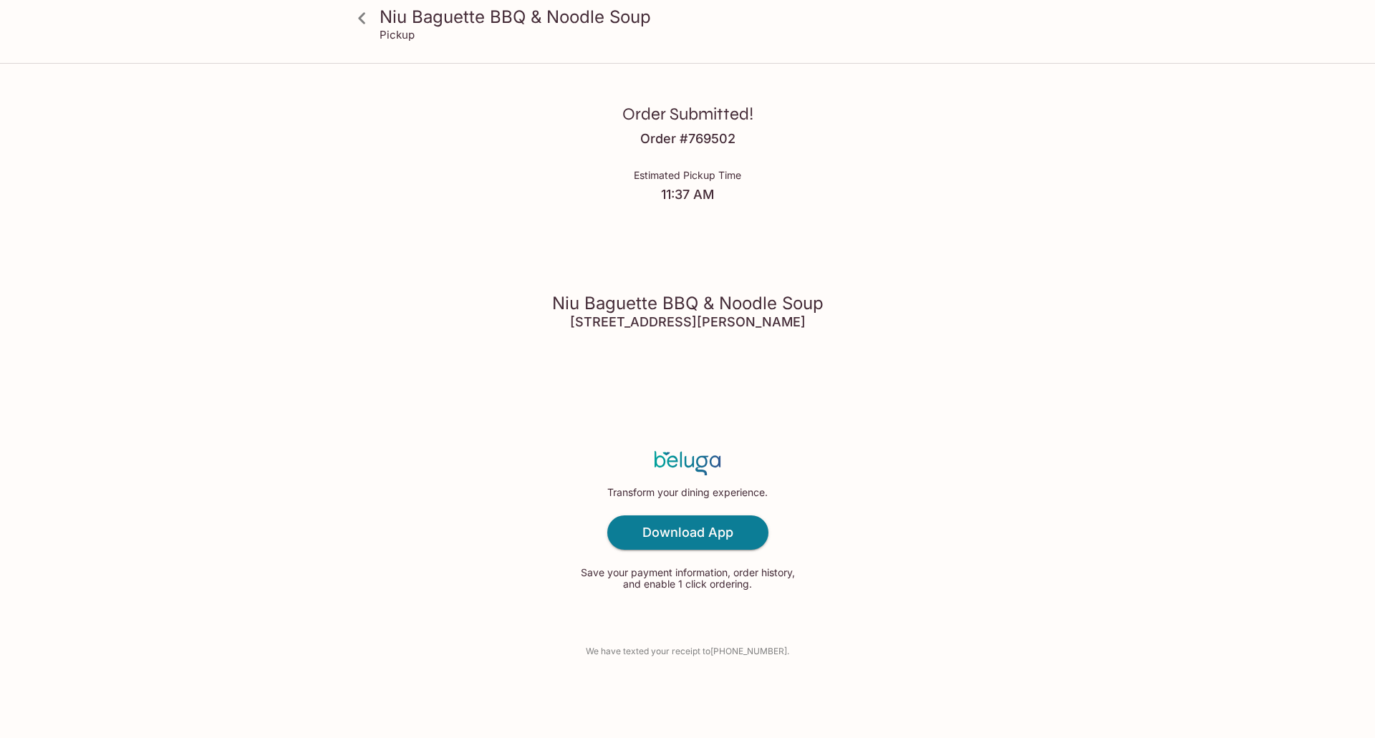
click at [196, 236] on div "Niu Baguette BBQ & Noodle Soup Pickup Order Submitted! Order # 769502 Estimated…" at bounding box center [687, 369] width 1375 height 738
